Goal: Information Seeking & Learning: Learn about a topic

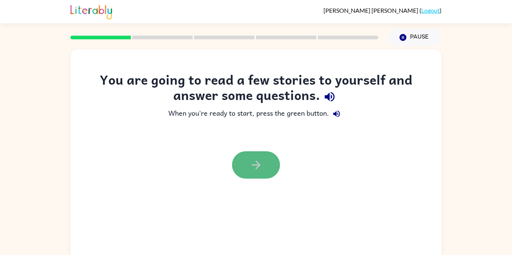
click at [272, 160] on button "button" at bounding box center [256, 164] width 48 height 27
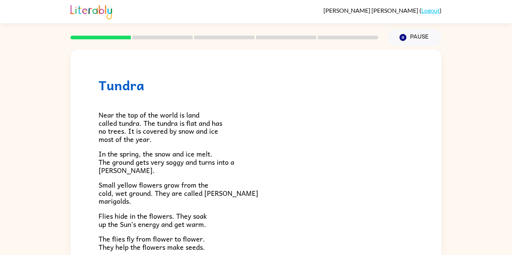
click at [112, 132] on span "Near the top of the world is land called tundra. The tundra is flat and has no …" at bounding box center [161, 126] width 124 height 35
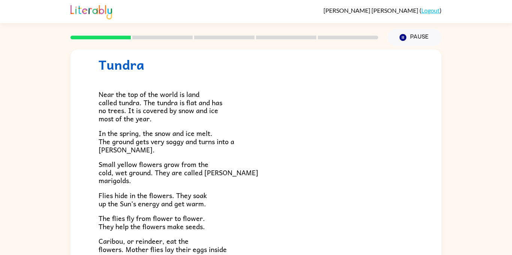
scroll to position [19, 0]
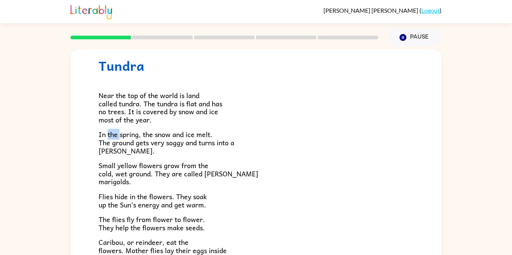
click at [52, 102] on div "Tundra Near the top of the world is land called tundra. The tundra is flat and …" at bounding box center [256, 154] width 512 height 217
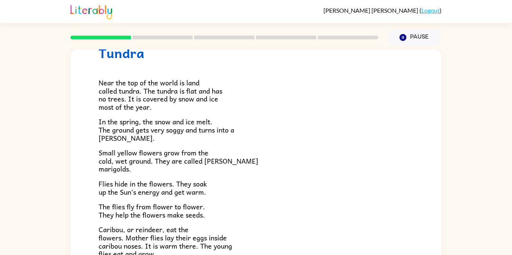
scroll to position [0, 0]
click at [110, 157] on span "Small yellow flowers grow from the cold, wet ground. They are called [PERSON_NA…" at bounding box center [179, 160] width 160 height 27
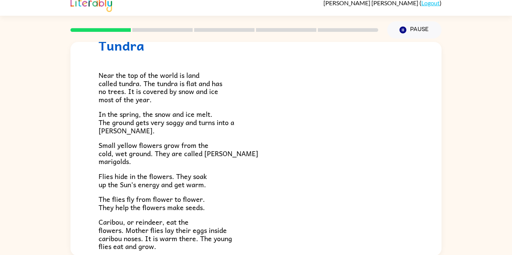
scroll to position [8, 0]
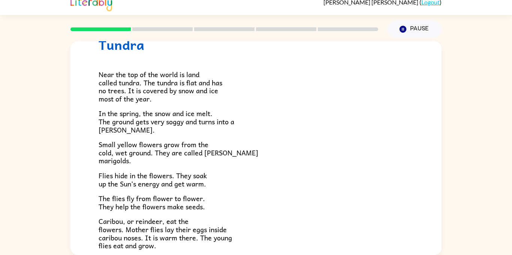
click at [130, 138] on div "Near the top of the world is land called tundra. The tundra is flat and has no …" at bounding box center [256, 178] width 315 height 252
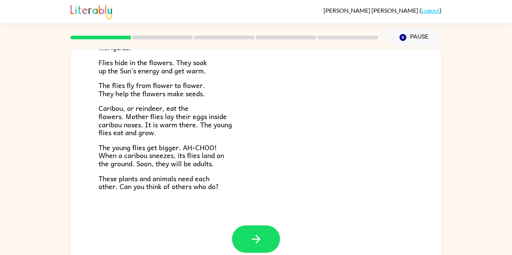
scroll to position [153, 0]
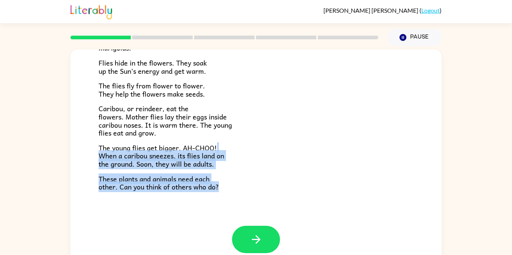
drag, startPoint x: 422, startPoint y: 144, endPoint x: 425, endPoint y: 187, distance: 43.3
click at [425, 187] on div "Tundra Near the top of the world is land called tundra. The tundra is flat and …" at bounding box center [255, 61] width 371 height 330
click at [222, 166] on p "The young flies get bigger. AH-CHOO! When a caribou sneezes, its flies land on …" at bounding box center [256, 156] width 315 height 24
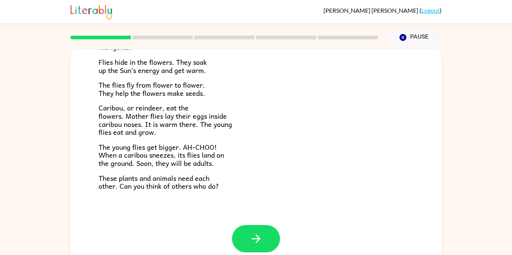
scroll to position [153, 0]
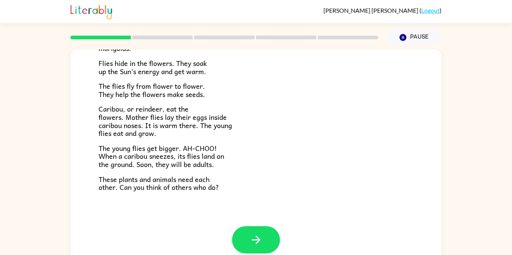
click at [130, 87] on span "The flies fly from flower to flower. They help the flowers make seeds." at bounding box center [152, 90] width 106 height 19
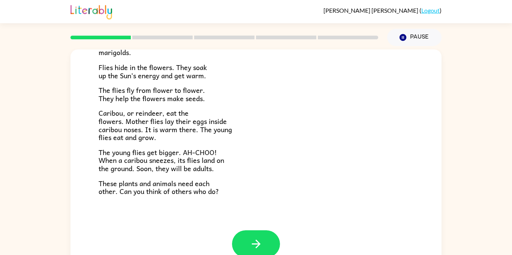
scroll to position [154, 0]
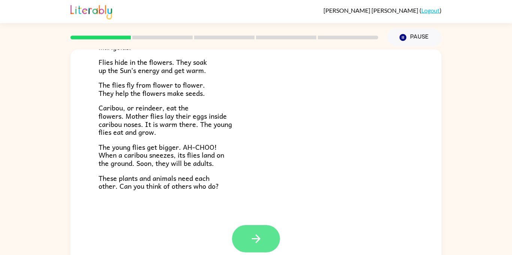
click at [241, 236] on button "button" at bounding box center [256, 238] width 48 height 27
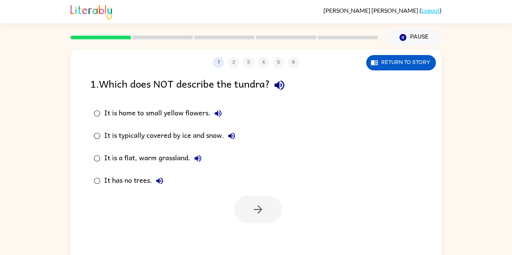
scroll to position [0, 0]
click at [280, 83] on icon "button" at bounding box center [279, 85] width 13 height 13
click at [279, 86] on icon "button" at bounding box center [279, 86] width 10 height 10
click at [220, 111] on icon "button" at bounding box center [218, 113] width 7 height 7
click at [232, 132] on icon "button" at bounding box center [231, 136] width 9 height 9
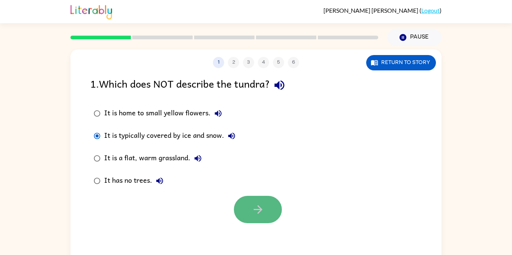
click at [270, 214] on button "button" at bounding box center [258, 209] width 48 height 27
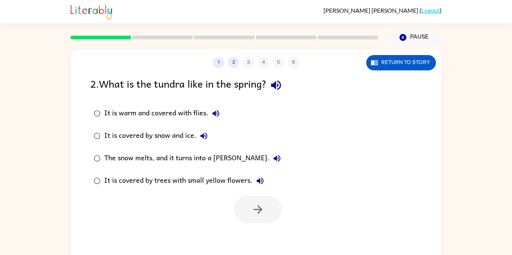
click at [266, 99] on div "2 . What is the tundra like in the spring? It is warm and covered with flies. I…" at bounding box center [255, 150] width 371 height 148
click at [277, 81] on icon "button" at bounding box center [276, 85] width 13 height 13
click at [217, 113] on icon "button" at bounding box center [216, 113] width 7 height 7
click at [205, 132] on icon "button" at bounding box center [203, 136] width 9 height 9
click at [274, 158] on icon "button" at bounding box center [277, 158] width 7 height 7
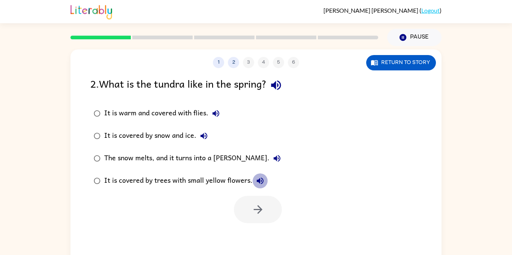
click at [256, 183] on icon "button" at bounding box center [260, 181] width 9 height 9
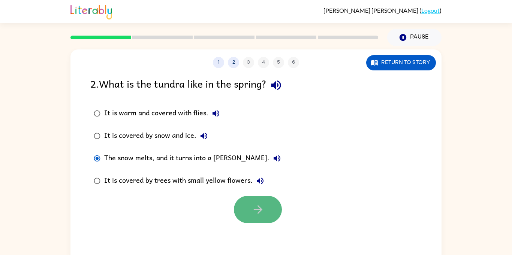
click at [259, 214] on icon "button" at bounding box center [258, 209] width 13 height 13
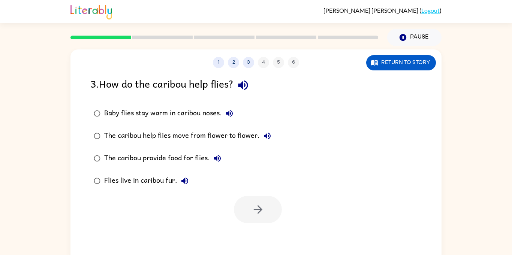
click at [247, 89] on icon "button" at bounding box center [243, 85] width 13 height 13
click at [230, 111] on icon "button" at bounding box center [229, 113] width 7 height 7
click at [267, 135] on icon "button" at bounding box center [267, 136] width 7 height 7
click at [213, 156] on icon "button" at bounding box center [217, 158] width 9 height 9
click at [183, 181] on icon "button" at bounding box center [184, 181] width 7 height 7
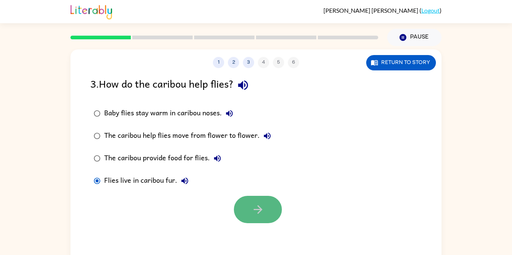
click at [258, 213] on icon "button" at bounding box center [257, 209] width 9 height 9
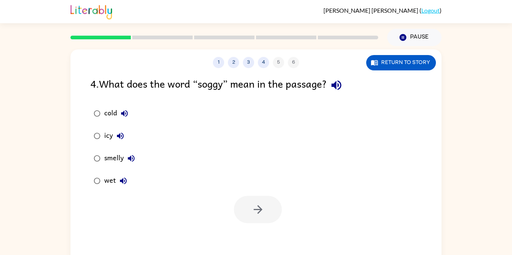
click at [337, 81] on icon "button" at bounding box center [336, 85] width 13 height 13
click at [124, 117] on icon "button" at bounding box center [124, 113] width 9 height 9
click at [119, 133] on icon "button" at bounding box center [120, 136] width 9 height 9
click at [130, 156] on icon "button" at bounding box center [131, 158] width 9 height 9
click at [120, 179] on icon "button" at bounding box center [123, 181] width 9 height 9
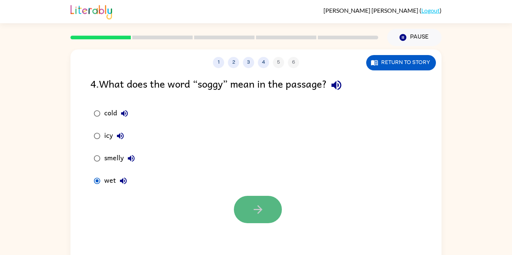
click at [258, 217] on button "button" at bounding box center [258, 209] width 48 height 27
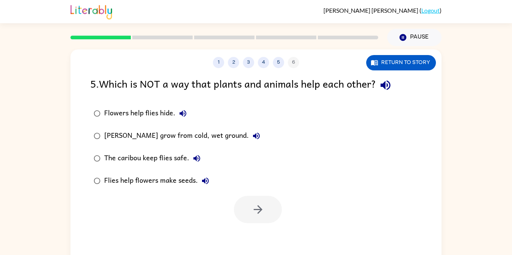
click at [387, 84] on icon "button" at bounding box center [386, 86] width 10 height 10
click at [181, 112] on icon "button" at bounding box center [183, 113] width 7 height 7
click at [253, 136] on icon "button" at bounding box center [256, 136] width 7 height 7
click at [195, 162] on icon "button" at bounding box center [196, 158] width 9 height 9
click at [203, 179] on icon "button" at bounding box center [205, 181] width 9 height 9
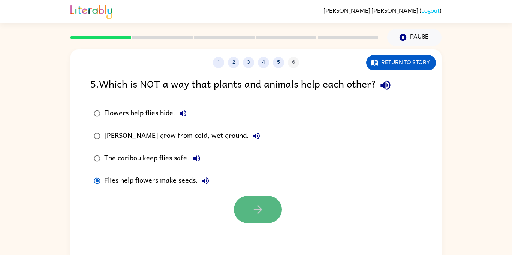
click at [259, 204] on icon "button" at bounding box center [258, 209] width 13 height 13
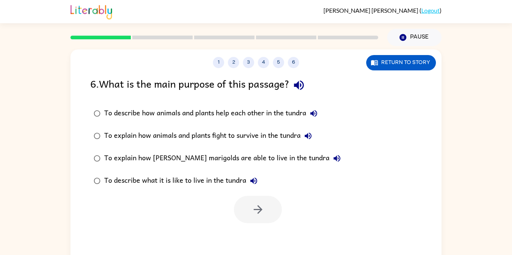
click at [306, 87] on icon "button" at bounding box center [298, 85] width 13 height 13
click at [307, 113] on div "To describe how animals and plants help each other in the tundra" at bounding box center [212, 113] width 217 height 15
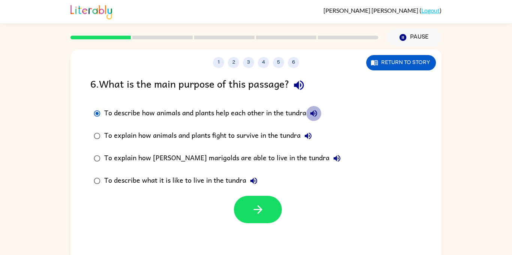
click at [313, 111] on icon "button" at bounding box center [313, 113] width 9 height 9
click at [311, 133] on icon "button" at bounding box center [308, 136] width 9 height 9
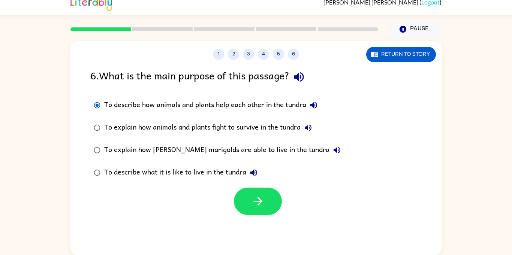
click at [334, 148] on icon "button" at bounding box center [337, 150] width 7 height 7
click at [310, 126] on icon "button" at bounding box center [308, 127] width 7 height 7
click at [258, 197] on icon "button" at bounding box center [257, 201] width 9 height 9
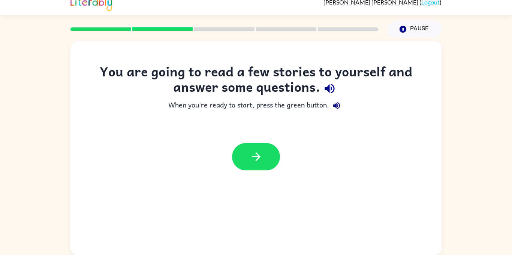
click at [325, 86] on icon "button" at bounding box center [329, 88] width 13 height 13
click at [337, 106] on icon "button" at bounding box center [336, 105] width 9 height 9
click at [253, 159] on icon "button" at bounding box center [256, 156] width 13 height 13
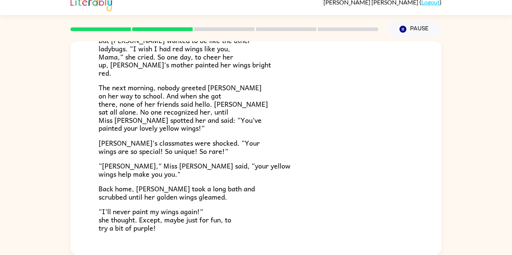
scroll to position [210, 0]
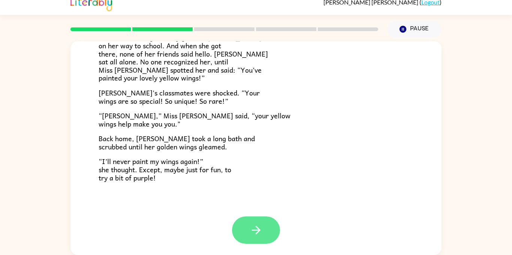
click at [267, 221] on button "button" at bounding box center [256, 230] width 48 height 27
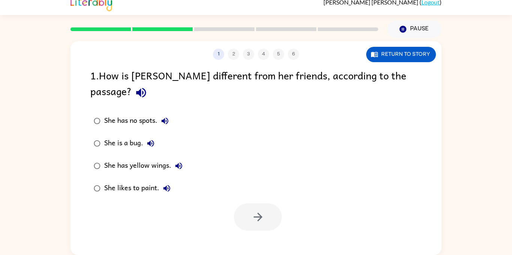
scroll to position [0, 0]
click at [148, 86] on icon "button" at bounding box center [141, 92] width 13 height 13
click at [255, 126] on div "She has no spots. She is a bug. She has yellow wings. She likes to paint." at bounding box center [265, 155] width 351 height 90
click at [164, 118] on icon "button" at bounding box center [165, 121] width 7 height 7
click at [153, 139] on icon "button" at bounding box center [150, 143] width 9 height 9
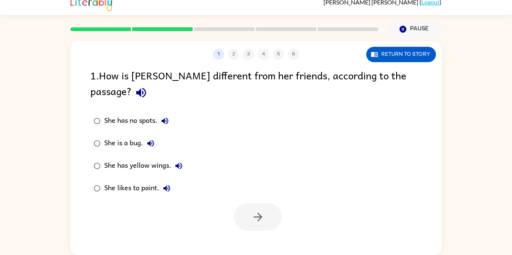
click at [182, 163] on icon "button" at bounding box center [178, 166] width 7 height 7
click at [168, 184] on icon "button" at bounding box center [166, 188] width 9 height 9
click at [269, 204] on button "button" at bounding box center [258, 217] width 48 height 27
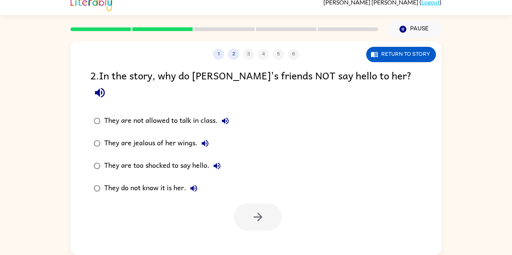
click at [269, 204] on div at bounding box center [258, 217] width 48 height 27
click at [106, 86] on icon "button" at bounding box center [99, 92] width 13 height 13
click at [223, 118] on icon "button" at bounding box center [225, 121] width 7 height 7
click at [204, 140] on icon "button" at bounding box center [205, 143] width 7 height 7
click at [218, 163] on icon "button" at bounding box center [217, 166] width 7 height 7
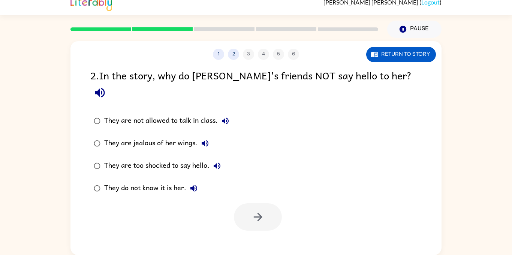
click at [194, 185] on icon "button" at bounding box center [193, 188] width 7 height 7
click at [272, 204] on button "button" at bounding box center [258, 217] width 48 height 27
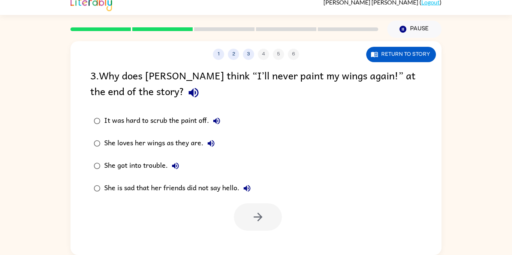
click at [269, 192] on div "It was hard to scrub the paint off. She loves her wings as they are. She got in…" at bounding box center [265, 155] width 351 height 90
click at [270, 192] on div "It was hard to scrub the paint off. She loves her wings as they are. She got in…" at bounding box center [265, 155] width 351 height 90
click at [270, 190] on div "It was hard to scrub the paint off. She loves her wings as they are. She got in…" at bounding box center [265, 155] width 351 height 90
click at [270, 189] on div "It was hard to scrub the paint off. She loves her wings as they are. She got in…" at bounding box center [265, 155] width 351 height 90
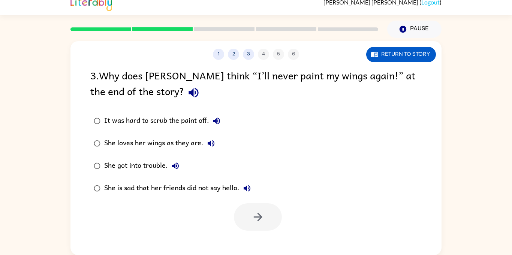
click at [270, 190] on div "It was hard to scrub the paint off. She loves her wings as they are. She got in…" at bounding box center [265, 155] width 351 height 90
drag, startPoint x: 270, startPoint y: 190, endPoint x: 206, endPoint y: 191, distance: 63.8
click at [206, 191] on div "It was hard to scrub the paint off. She loves her wings as they are. She got in…" at bounding box center [265, 155] width 351 height 90
click at [308, 148] on div "It was hard to scrub the paint off. She loves her wings as they are. She got in…" at bounding box center [265, 155] width 351 height 90
drag, startPoint x: 235, startPoint y: 185, endPoint x: 147, endPoint y: 186, distance: 87.8
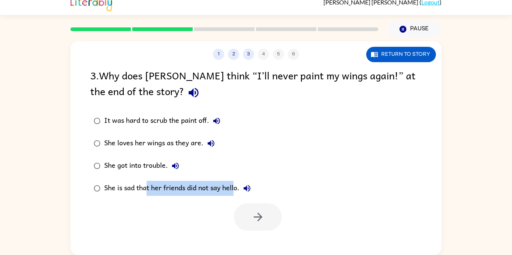
click at [147, 186] on div "She is sad that her friends did not say hello." at bounding box center [179, 188] width 150 height 15
click at [153, 193] on div "She is sad that her friends did not say hello." at bounding box center [179, 188] width 150 height 15
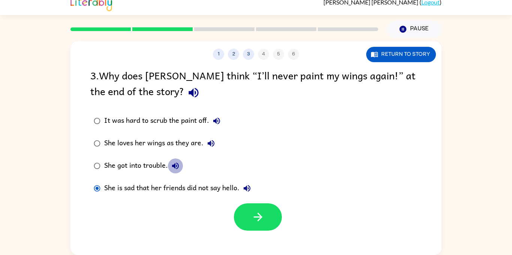
click at [172, 163] on icon "button" at bounding box center [175, 166] width 9 height 9
drag, startPoint x: 420, startPoint y: 79, endPoint x: 364, endPoint y: 77, distance: 55.1
click at [364, 77] on div "3 . Why does [PERSON_NAME] think “I’ll never paint my wings again!” at the end …" at bounding box center [255, 84] width 331 height 35
click at [189, 94] on icon "button" at bounding box center [194, 93] width 10 height 10
click at [368, 105] on div "3 . Why does [PERSON_NAME] think “I’ll never paint my wings again!” at the end …" at bounding box center [255, 148] width 371 height 163
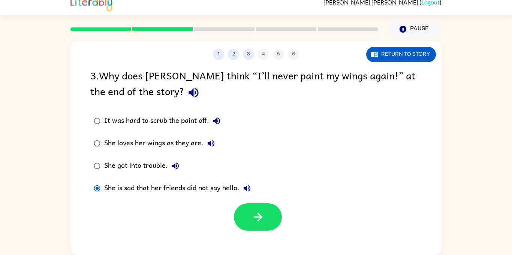
click at [219, 123] on icon "button" at bounding box center [216, 121] width 7 height 7
click at [212, 143] on icon "button" at bounding box center [211, 143] width 7 height 7
click at [178, 167] on icon "button" at bounding box center [175, 166] width 9 height 9
click at [252, 189] on icon "button" at bounding box center [247, 188] width 9 height 9
click at [252, 218] on icon "button" at bounding box center [258, 217] width 13 height 13
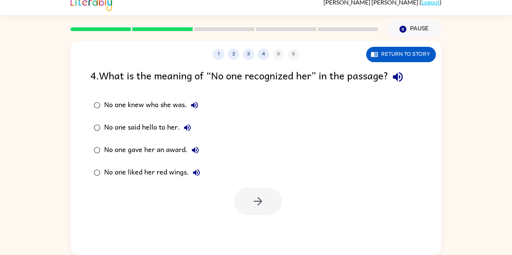
click at [398, 77] on icon "button" at bounding box center [398, 77] width 10 height 10
click at [403, 74] on icon "button" at bounding box center [397, 76] width 13 height 13
click at [192, 109] on icon "button" at bounding box center [194, 105] width 9 height 9
click at [183, 129] on icon "button" at bounding box center [187, 127] width 9 height 9
click at [196, 148] on icon "button" at bounding box center [195, 150] width 9 height 9
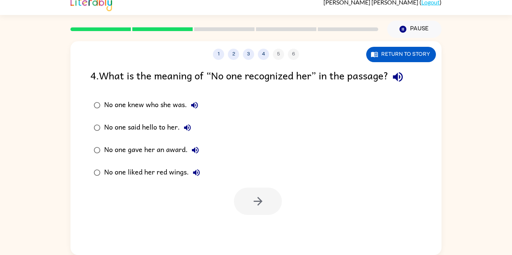
click at [195, 171] on icon "button" at bounding box center [196, 172] width 9 height 9
click at [249, 189] on button "button" at bounding box center [258, 201] width 48 height 27
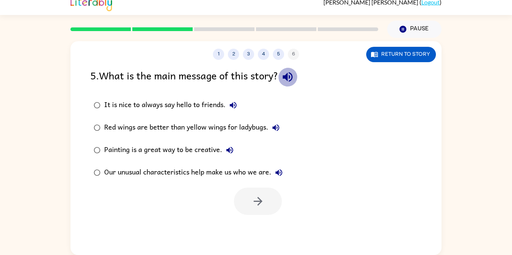
click at [291, 79] on icon "button" at bounding box center [288, 77] width 10 height 10
click at [233, 100] on button "It is nice to always say hello to friends." at bounding box center [233, 105] width 15 height 15
click at [279, 127] on icon "button" at bounding box center [276, 127] width 7 height 7
click at [231, 148] on icon "button" at bounding box center [229, 150] width 9 height 9
click at [280, 175] on icon "button" at bounding box center [278, 172] width 9 height 9
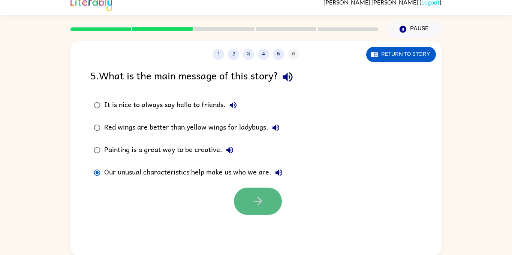
click at [255, 213] on button "button" at bounding box center [258, 201] width 48 height 27
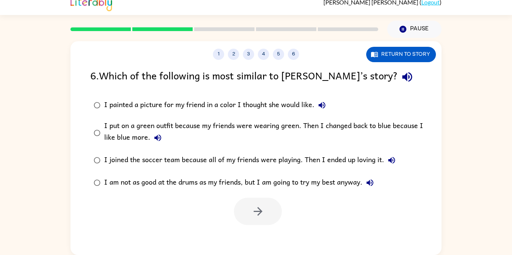
click at [402, 75] on icon "button" at bounding box center [407, 77] width 10 height 10
click at [323, 104] on icon "button" at bounding box center [322, 105] width 7 height 7
click at [150, 141] on button "I put on a green outfit because my friends were wearing green. Then I changed b…" at bounding box center [157, 137] width 15 height 15
click at [154, 139] on icon "button" at bounding box center [157, 137] width 9 height 9
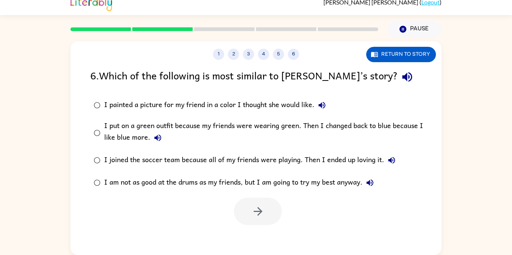
click at [390, 157] on icon "button" at bounding box center [391, 160] width 9 height 9
click at [372, 180] on icon "button" at bounding box center [370, 182] width 9 height 9
click at [372, 180] on icon "button" at bounding box center [370, 183] width 7 height 7
click at [371, 187] on icon "button" at bounding box center [370, 182] width 9 height 9
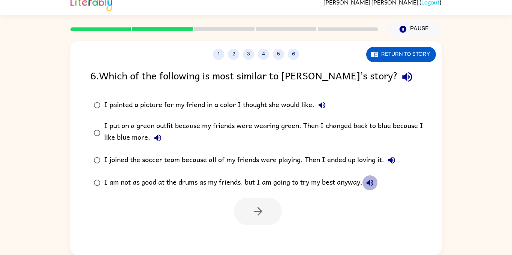
click at [371, 187] on icon "button" at bounding box center [370, 182] width 9 height 9
click at [376, 191] on label "I am not as good at the drums as my friends, but I am going to try my best anyw…" at bounding box center [260, 183] width 349 height 22
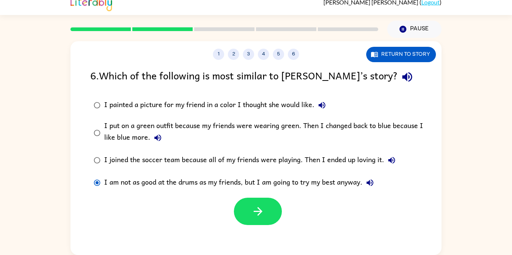
click at [321, 103] on icon "button" at bounding box center [322, 105] width 9 height 9
click at [264, 204] on button "button" at bounding box center [258, 211] width 48 height 27
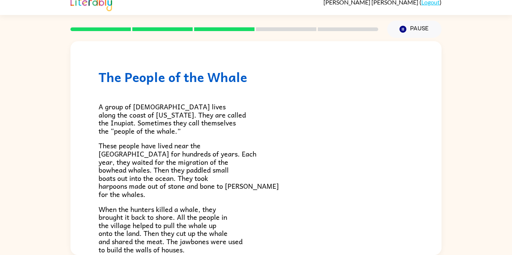
click at [264, 204] on div "A group of [DEMOGRAPHIC_DATA] lives along the coast of [US_STATE]. They are cal…" at bounding box center [256, 260] width 315 height 350
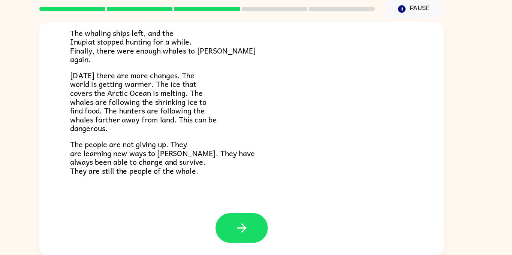
scroll to position [251, 0]
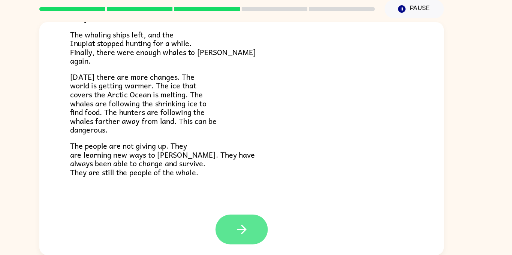
click at [271, 220] on button "button" at bounding box center [256, 231] width 48 height 27
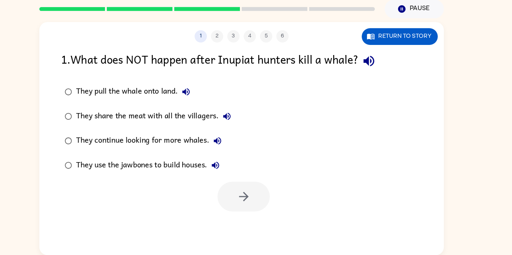
scroll to position [0, 0]
click at [378, 69] on button "button" at bounding box center [372, 76] width 19 height 19
click at [203, 105] on icon "button" at bounding box center [205, 105] width 7 height 7
click at [249, 131] on button "They share the meat with all the villagers." at bounding box center [242, 127] width 15 height 15
click at [235, 146] on icon "button" at bounding box center [233, 150] width 9 height 9
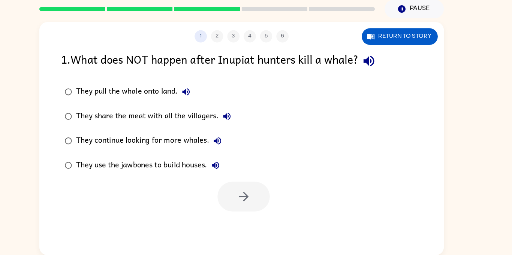
click at [232, 170] on icon "button" at bounding box center [232, 172] width 9 height 9
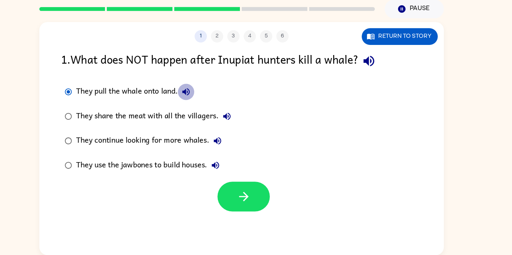
click at [206, 102] on icon "button" at bounding box center [205, 105] width 9 height 9
click at [241, 127] on icon "button" at bounding box center [242, 127] width 7 height 7
click at [243, 127] on icon "button" at bounding box center [242, 127] width 9 height 9
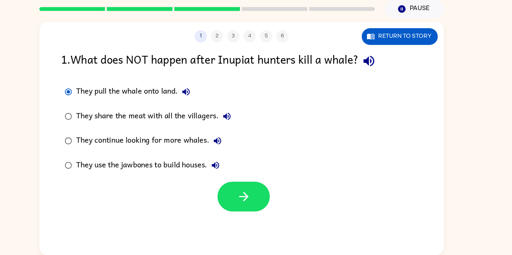
click at [230, 150] on icon "button" at bounding box center [233, 150] width 9 height 9
click at [231, 166] on button "They use the jawbones to build houses." at bounding box center [232, 172] width 15 height 15
click at [237, 201] on button "button" at bounding box center [258, 201] width 48 height 27
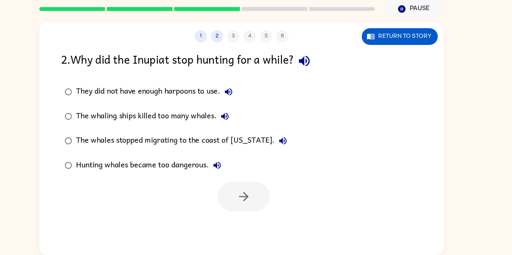
click at [315, 72] on icon "button" at bounding box center [313, 76] width 13 height 13
click at [242, 104] on icon "button" at bounding box center [244, 105] width 7 height 7
click at [246, 104] on icon "button" at bounding box center [244, 105] width 9 height 9
click at [240, 126] on icon "button" at bounding box center [240, 127] width 9 height 9
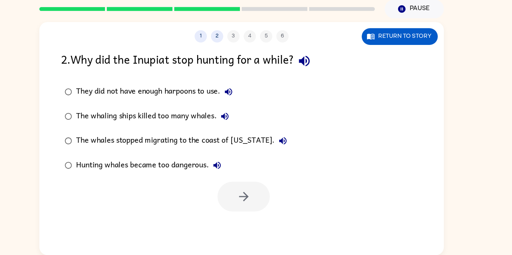
click at [268, 147] on div "The whales stopped migrating to the coast of [US_STATE]." at bounding box center [202, 150] width 197 height 15
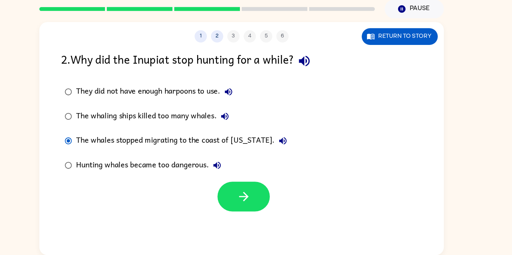
click at [289, 149] on icon "button" at bounding box center [293, 150] width 9 height 9
click at [237, 172] on icon "button" at bounding box center [233, 172] width 7 height 7
click at [291, 149] on icon "button" at bounding box center [294, 150] width 7 height 7
click at [234, 177] on icon "button" at bounding box center [233, 172] width 9 height 9
click at [261, 200] on icon "button" at bounding box center [258, 201] width 13 height 13
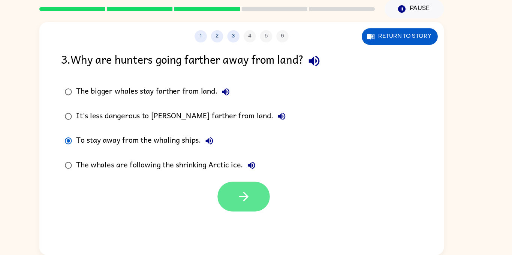
click at [252, 205] on icon "button" at bounding box center [258, 201] width 13 height 13
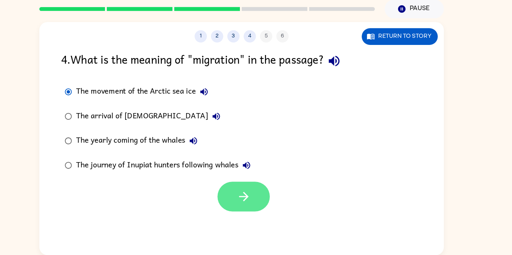
click at [263, 204] on icon "button" at bounding box center [258, 201] width 13 height 13
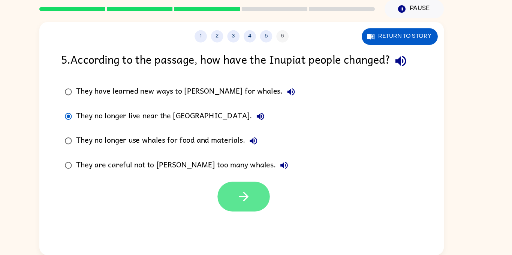
click at [237, 195] on button "button" at bounding box center [258, 201] width 48 height 27
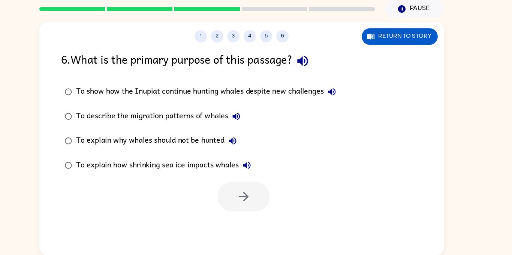
click at [250, 128] on icon "button" at bounding box center [251, 127] width 7 height 7
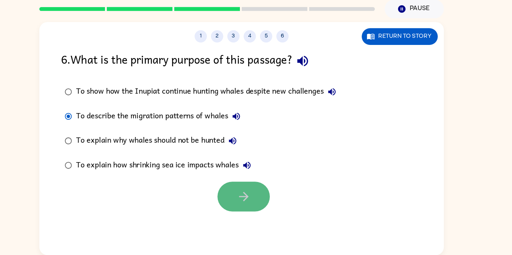
click at [273, 201] on button "button" at bounding box center [258, 201] width 48 height 27
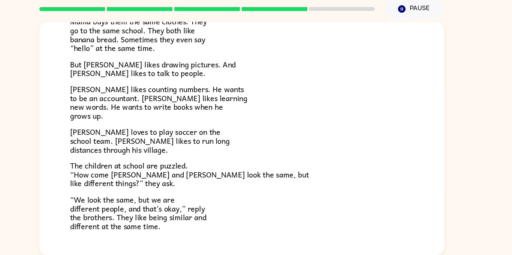
scroll to position [162, 0]
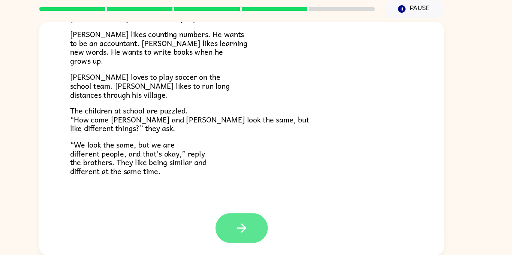
click at [265, 220] on button "button" at bounding box center [256, 230] width 48 height 27
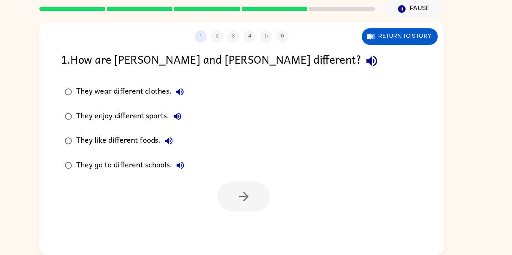
scroll to position [6, 0]
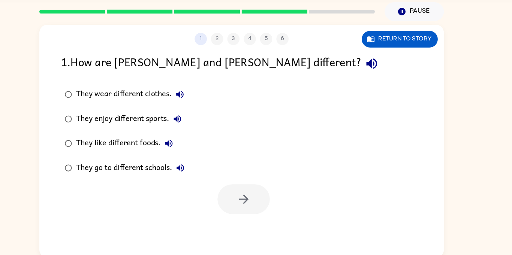
click at [369, 80] on icon "button" at bounding box center [375, 79] width 13 height 13
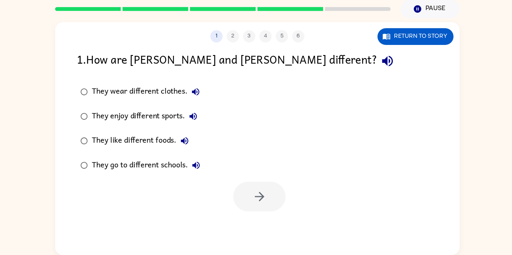
click at [201, 104] on icon "button" at bounding box center [199, 105] width 9 height 9
click at [200, 129] on icon "button" at bounding box center [197, 127] width 9 height 9
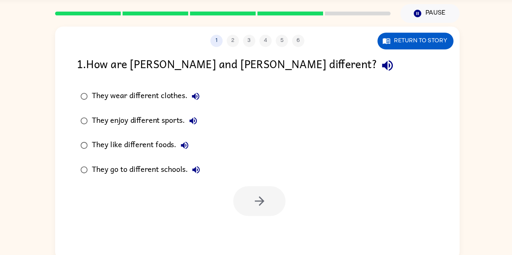
click at [185, 152] on icon "button" at bounding box center [189, 151] width 9 height 9
click at [203, 174] on icon "button" at bounding box center [199, 173] width 7 height 7
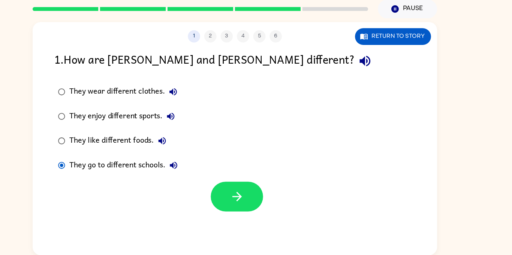
scroll to position [8, 0]
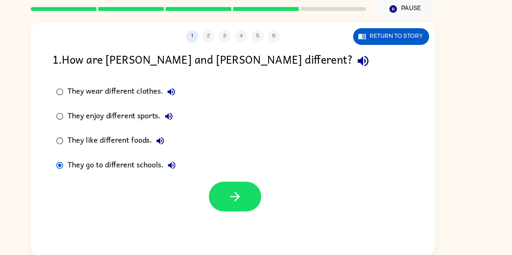
click at [280, 192] on div at bounding box center [258, 201] width 48 height 27
click at [267, 181] on div "They wear different clothes. They enjoy different sports. They like different f…" at bounding box center [265, 139] width 351 height 90
click at [264, 189] on button "button" at bounding box center [258, 201] width 48 height 27
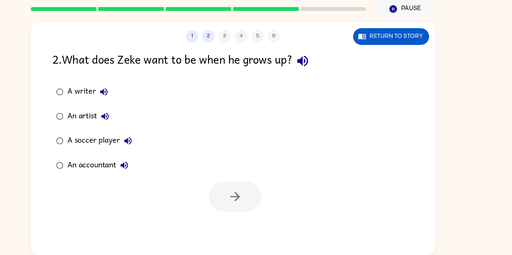
click at [325, 78] on icon "button" at bounding box center [319, 76] width 13 height 13
click at [143, 100] on div "A writer" at bounding box center [124, 105] width 41 height 15
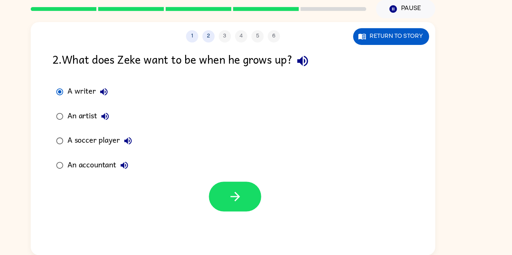
click at [130, 108] on div "A writer" at bounding box center [124, 105] width 41 height 15
click at [136, 108] on icon "button" at bounding box center [137, 105] width 9 height 9
click at [143, 133] on button "An artist" at bounding box center [138, 127] width 15 height 15
click at [166, 147] on button "A soccer player" at bounding box center [159, 150] width 15 height 15
click at [156, 154] on icon "button" at bounding box center [159, 150] width 9 height 9
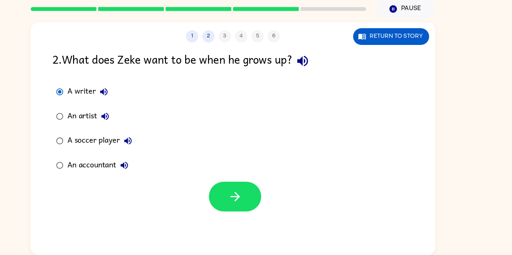
click at [162, 154] on icon "button" at bounding box center [159, 150] width 9 height 9
click at [164, 173] on button "An accountant" at bounding box center [156, 172] width 15 height 15
click at [156, 171] on icon "button" at bounding box center [156, 172] width 7 height 7
click at [169, 180] on label "An accountant" at bounding box center [128, 173] width 85 height 22
click at [160, 175] on icon "button" at bounding box center [156, 172] width 7 height 7
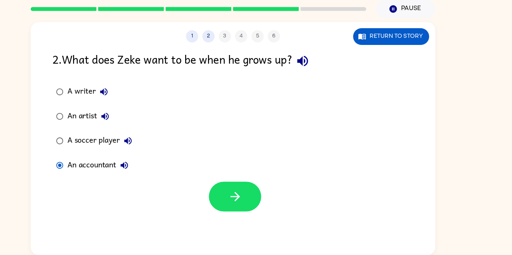
click at [154, 175] on icon "button" at bounding box center [156, 172] width 9 height 9
click at [161, 152] on icon "button" at bounding box center [159, 150] width 9 height 9
click at [263, 199] on icon "button" at bounding box center [258, 201] width 13 height 13
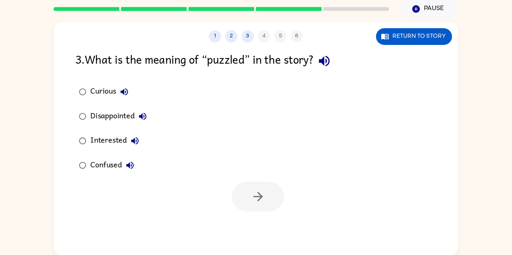
click at [328, 81] on button "button" at bounding box center [318, 76] width 19 height 19
click at [142, 104] on button "Curious" at bounding box center [135, 105] width 15 height 15
click at [259, 201] on div at bounding box center [258, 201] width 48 height 27
click at [158, 132] on button "Disappointed" at bounding box center [152, 127] width 15 height 15
click at [140, 156] on div "Interested" at bounding box center [128, 150] width 48 height 15
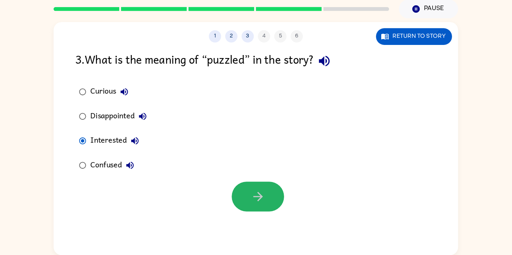
click at [149, 152] on icon "button" at bounding box center [145, 150] width 9 height 9
click at [146, 171] on button "Confused" at bounding box center [140, 172] width 15 height 15
click at [258, 201] on icon "button" at bounding box center [257, 201] width 9 height 9
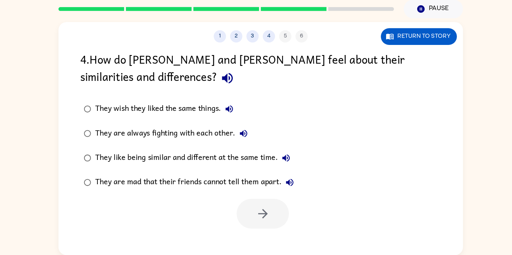
click at [220, 91] on icon "button" at bounding box center [225, 93] width 10 height 10
click at [238, 141] on icon "button" at bounding box center [240, 143] width 9 height 9
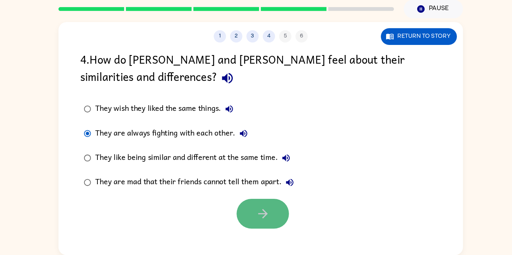
click at [268, 210] on button "button" at bounding box center [258, 217] width 48 height 27
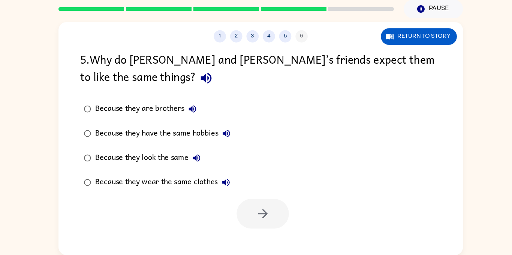
click at [268, 210] on div at bounding box center [258, 217] width 48 height 27
